Goal: Transaction & Acquisition: Register for event/course

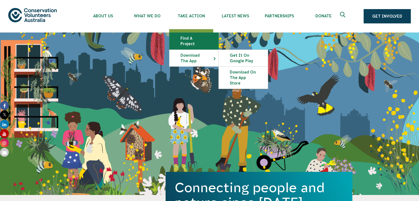
click at [190, 38] on link "Find a project" at bounding box center [193, 41] width 49 height 17
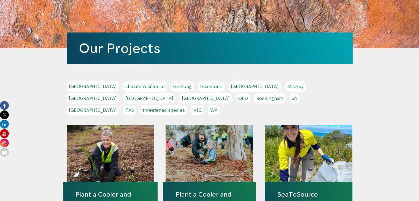
scroll to position [56, 0]
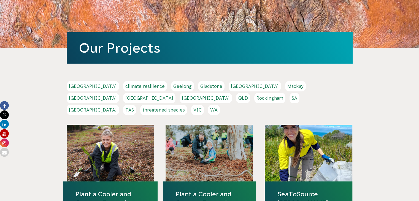
click at [119, 105] on link "[GEOGRAPHIC_DATA]" at bounding box center [93, 110] width 52 height 10
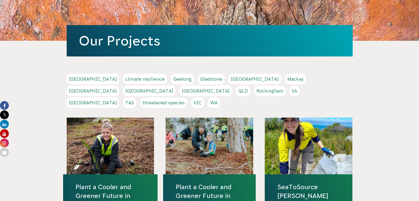
click at [175, 86] on link "NSW" at bounding box center [149, 91] width 52 height 10
click at [119, 98] on link "Sydney" at bounding box center [93, 103] width 52 height 10
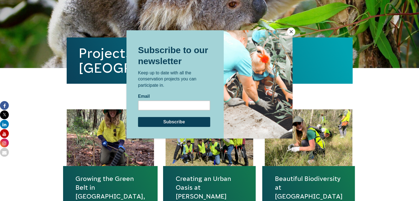
scroll to position [187, 0]
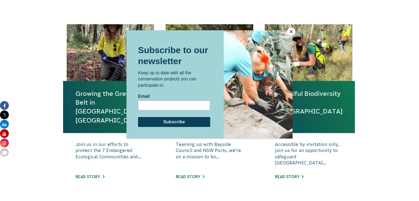
click at [292, 33] on button "Close" at bounding box center [291, 32] width 8 height 8
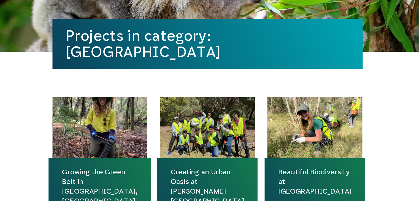
scroll to position [122, 0]
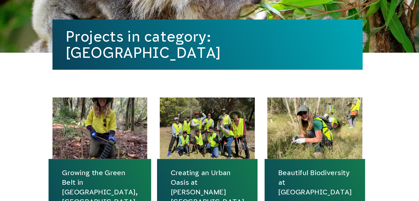
click at [306, 117] on div at bounding box center [309, 118] width 88 height 57
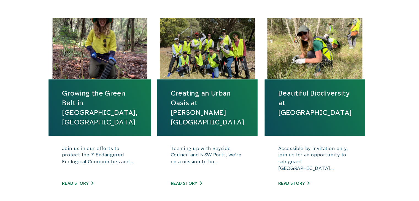
scroll to position [181, 0]
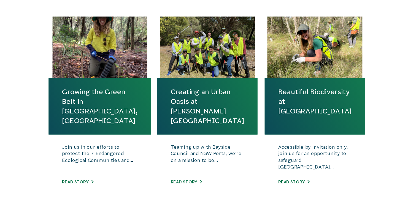
click at [296, 82] on div at bounding box center [309, 59] width 88 height 57
click at [289, 123] on link "Beautiful Biodiversity at Londonderry Woodland" at bounding box center [309, 109] width 68 height 27
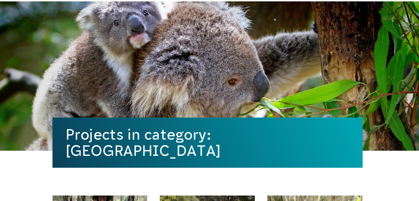
scroll to position [7, 0]
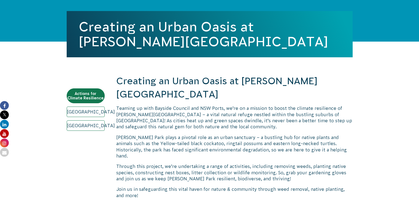
scroll to position [129, 0]
click at [248, 82] on h2 "Creating an Urban Oasis at Sir Joseph Banks Park" at bounding box center [234, 87] width 236 height 26
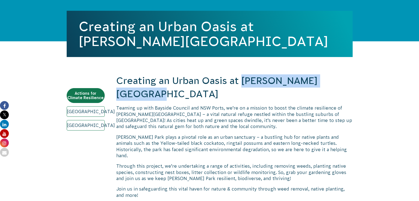
drag, startPoint x: 248, startPoint y: 82, endPoint x: 325, endPoint y: 82, distance: 76.3
click at [325, 82] on h2 "Creating an Urban Oasis at Sir Joseph Banks Park" at bounding box center [234, 87] width 236 height 26
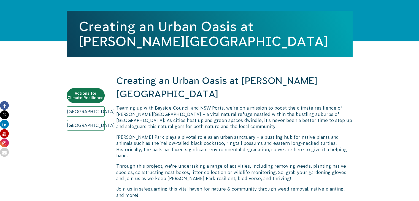
click at [144, 114] on p "Teaming up with Bayside Council and NSW Ports, we’re on a mission to boost the …" at bounding box center [234, 117] width 236 height 25
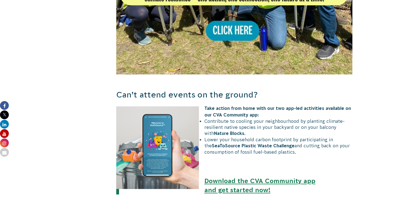
scroll to position [504, 0]
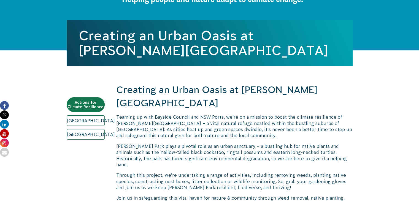
scroll to position [104, 0]
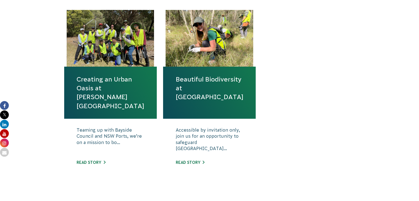
scroll to position [202, 0]
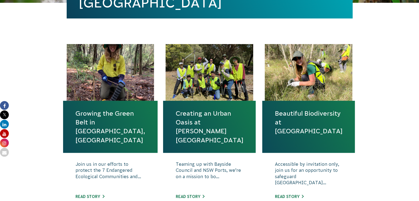
scroll to position [208, 0]
